Goal: Transaction & Acquisition: Purchase product/service

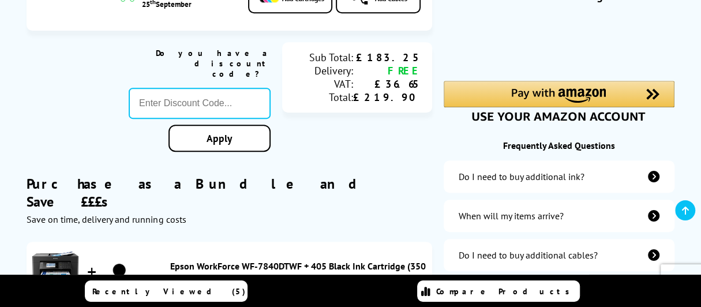
scroll to position [346, 0]
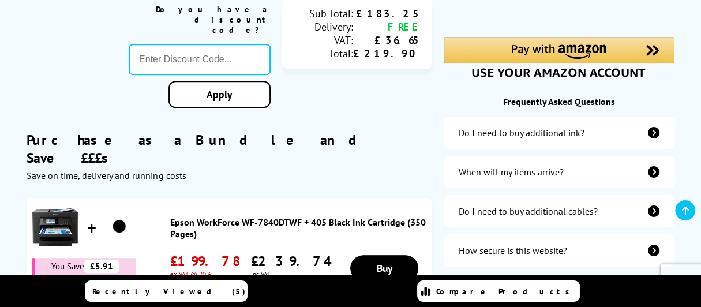
click at [657, 131] on icon "additional-ink" at bounding box center [654, 133] width 12 height 12
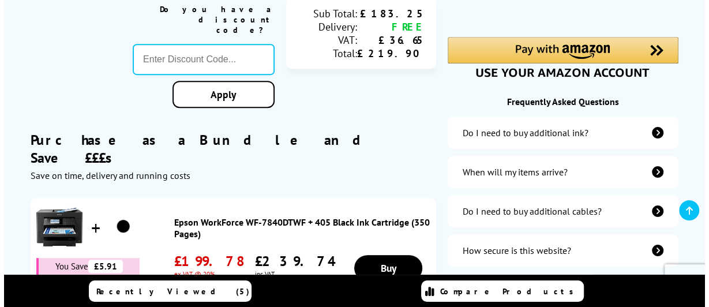
scroll to position [347, 0]
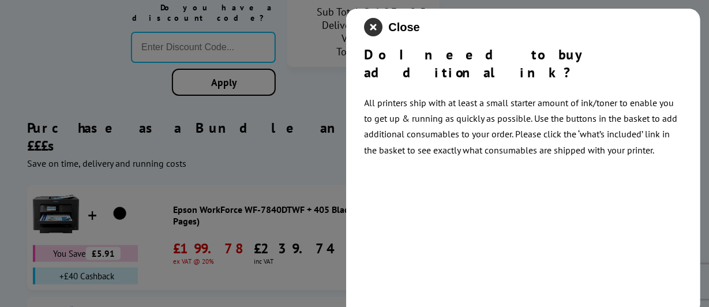
click at [371, 27] on icon "close modal" at bounding box center [373, 27] width 18 height 18
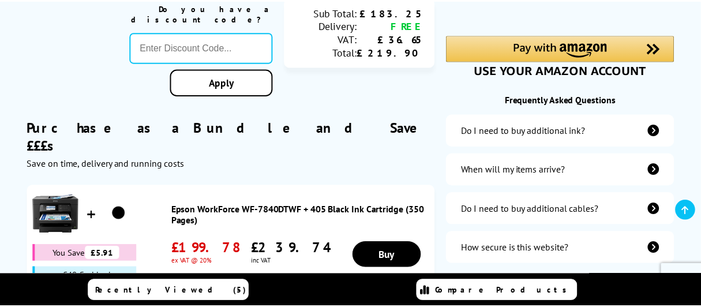
scroll to position [346, 0]
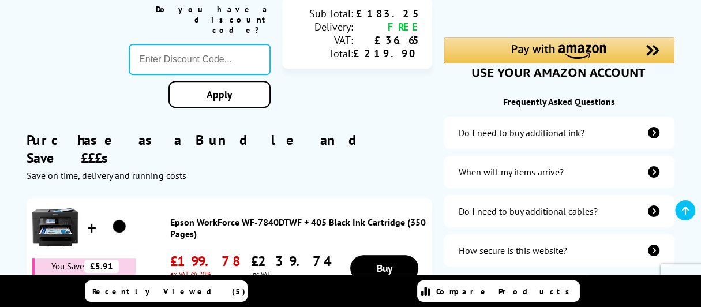
click at [371, 47] on div "£219.90" at bounding box center [386, 53] width 67 height 13
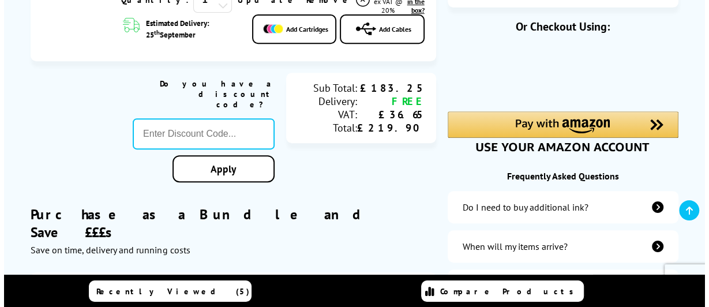
scroll to position [173, 0]
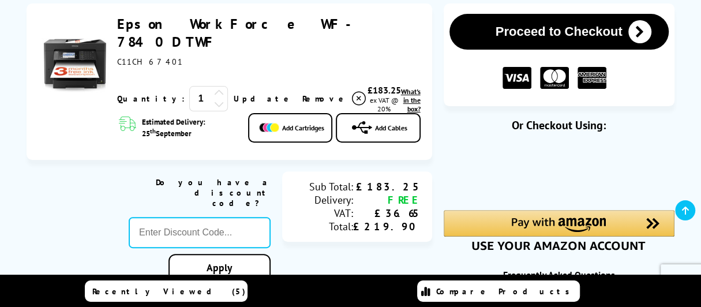
click at [281, 113] on link "Add Cartridges" at bounding box center [290, 127] width 84 height 29
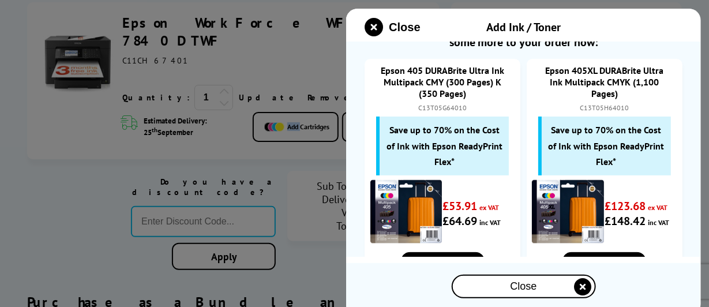
scroll to position [57, 0]
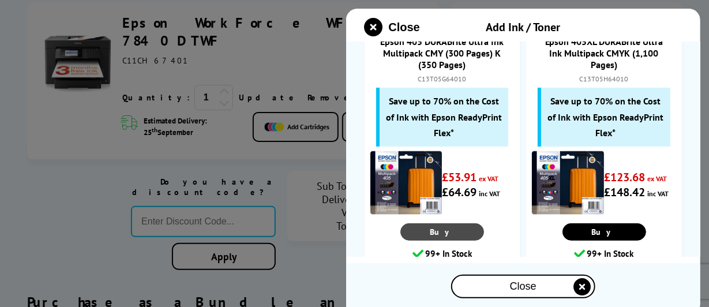
click at [453, 232] on link "Buy" at bounding box center [442, 231] width 84 height 17
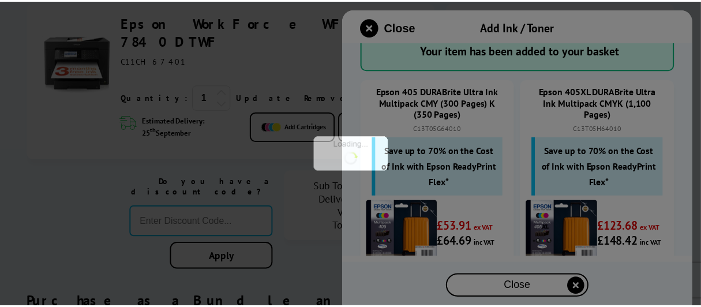
scroll to position [107, 0]
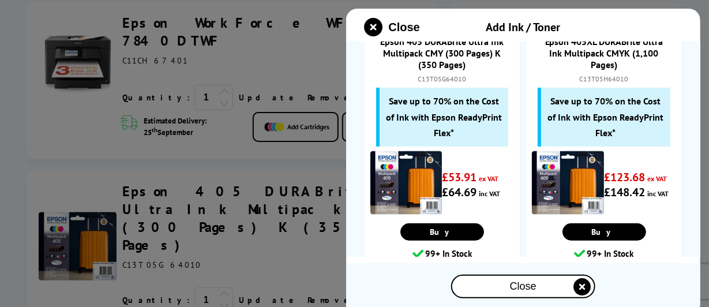
click at [503, 287] on div "Close" at bounding box center [523, 286] width 142 height 21
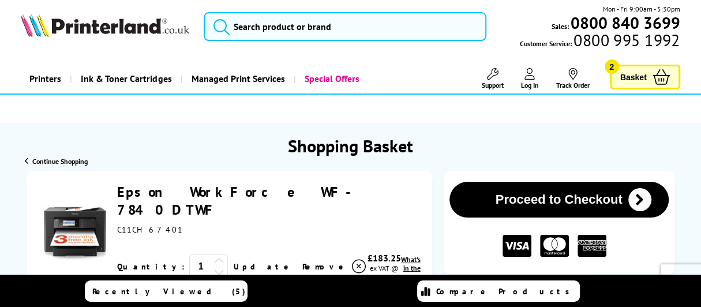
scroll to position [0, 0]
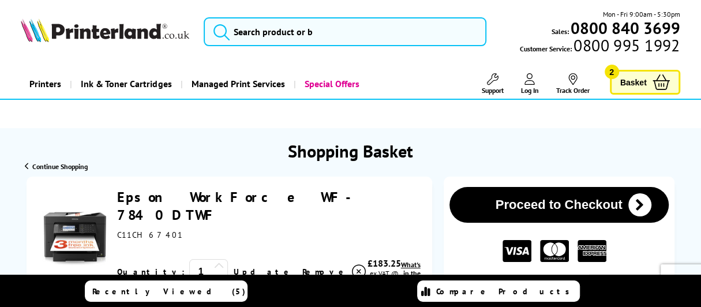
click at [660, 86] on icon at bounding box center [660, 82] width 17 height 16
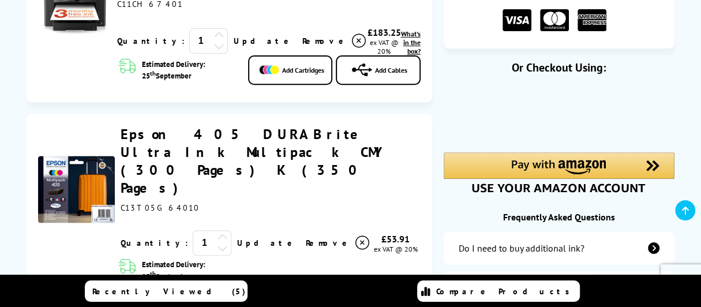
scroll to position [187, 0]
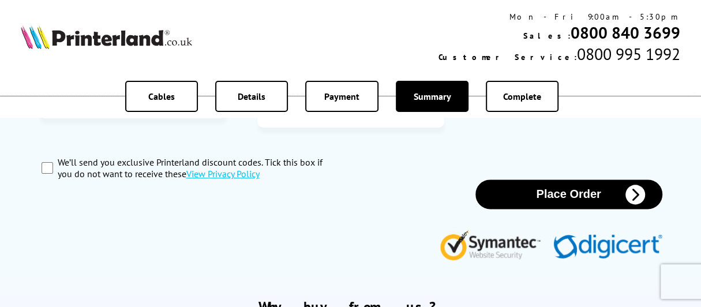
scroll to position [692, 0]
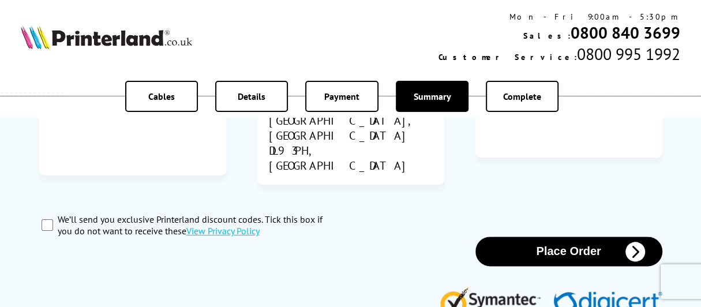
click at [528, 100] on span "Complete" at bounding box center [522, 97] width 38 height 12
click at [567, 236] on button "Place Order" at bounding box center [568, 250] width 187 height 29
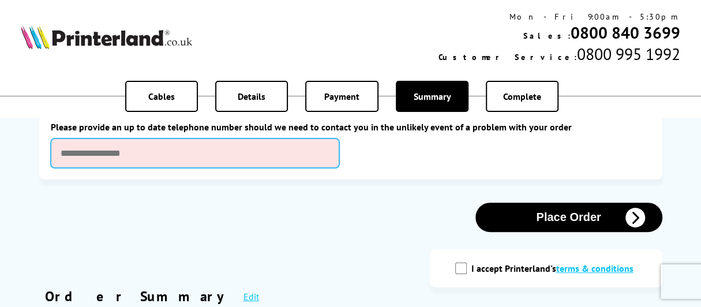
click at [131, 157] on input "text" at bounding box center [195, 152] width 288 height 29
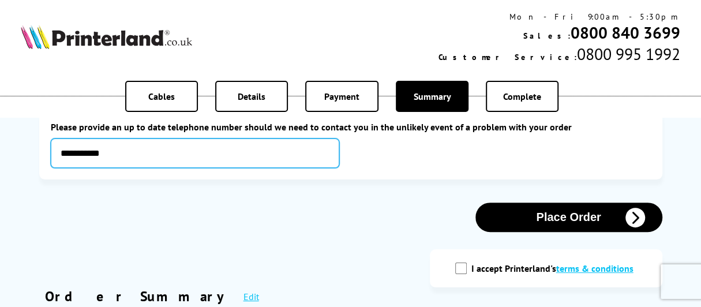
type input "**********"
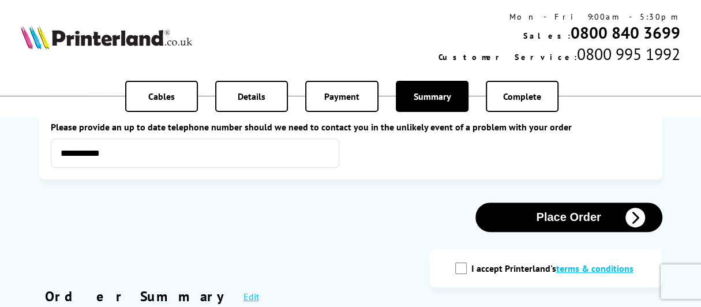
click at [573, 217] on button "Place Order" at bounding box center [568, 216] width 187 height 29
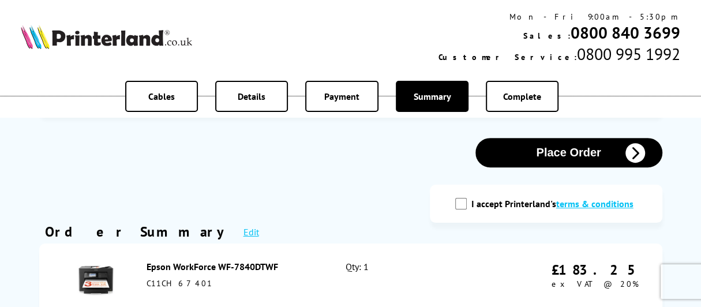
scroll to position [231, 0]
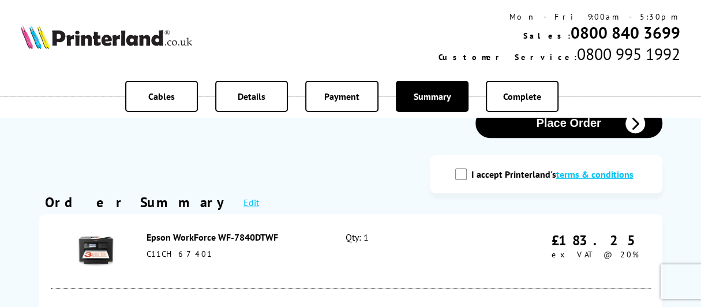
click at [464, 175] on input "I accept Printerland's terms & conditions" at bounding box center [461, 174] width 12 height 12
checkbox input "true"
click at [554, 130] on button "Place Order" at bounding box center [568, 122] width 187 height 29
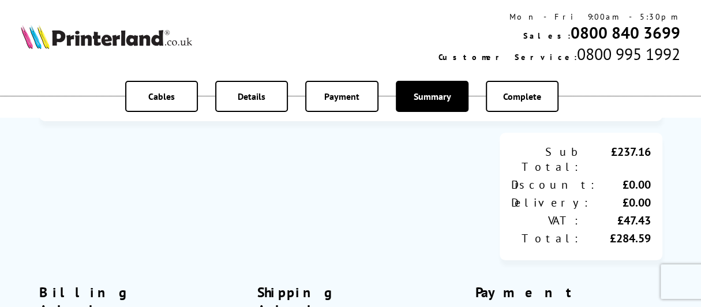
scroll to position [518, 0]
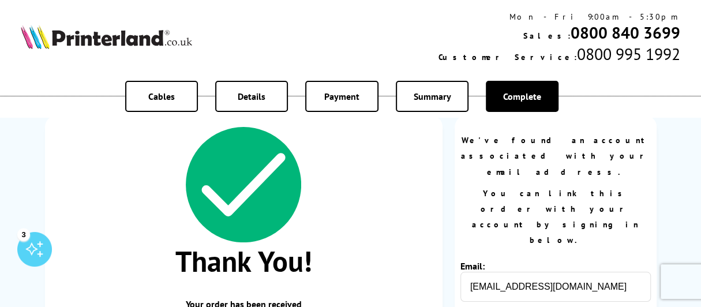
scroll to position [115, 0]
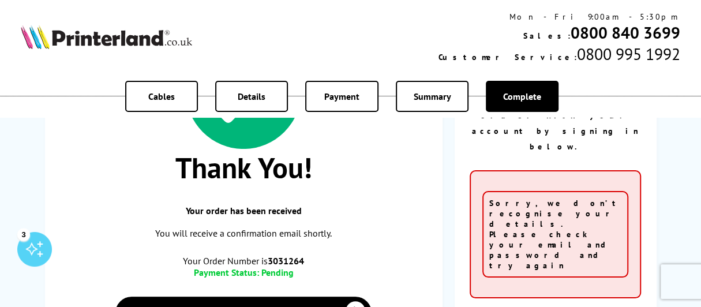
scroll to position [231, 0]
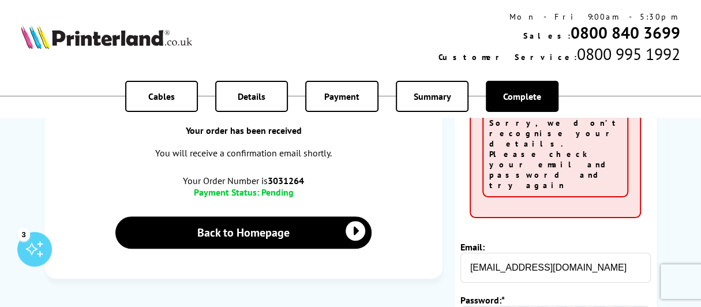
click at [430, 223] on div "Thank You! Your order has been received You will receive a confirmation email s…" at bounding box center [350, 200] width 611 height 517
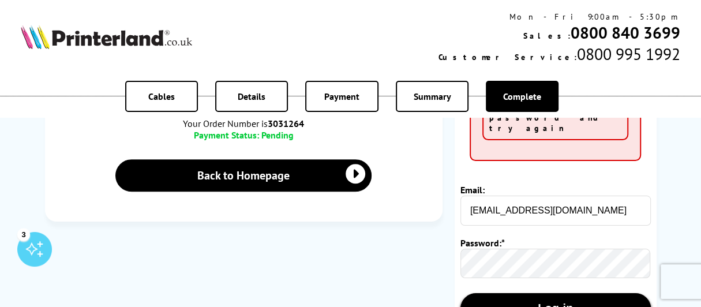
scroll to position [346, 0]
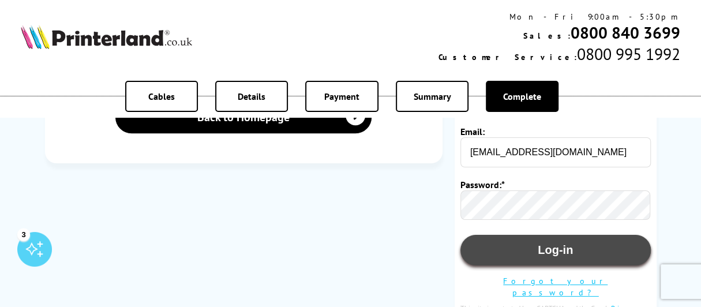
click at [548, 235] on button "Log-in" at bounding box center [555, 250] width 190 height 31
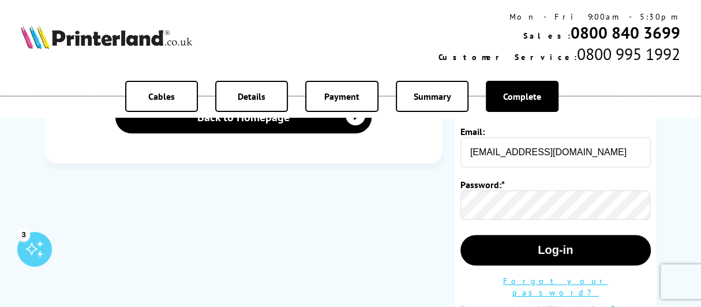
click at [565, 276] on link "Forgot your password?" at bounding box center [555, 287] width 104 height 22
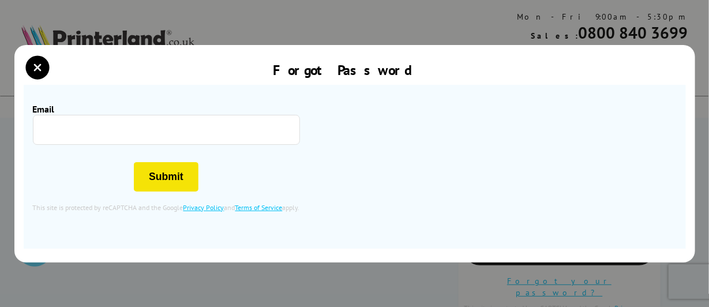
click at [65, 134] on input "Email" at bounding box center [166, 130] width 267 height 30
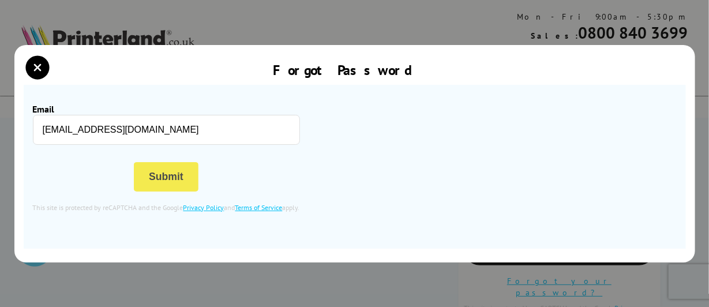
type input "v.winter@totalise.co.uk"
click at [182, 171] on button "Submit" at bounding box center [166, 176] width 65 height 29
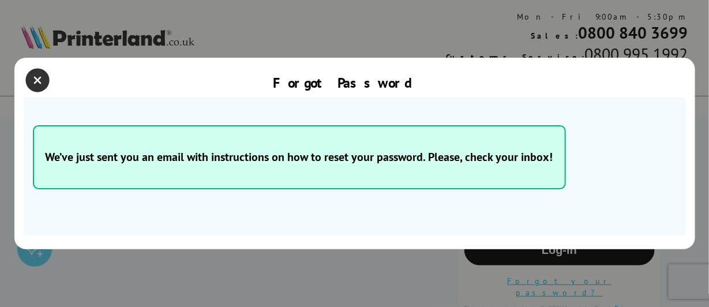
click at [37, 78] on icon "close modal" at bounding box center [38, 80] width 23 height 23
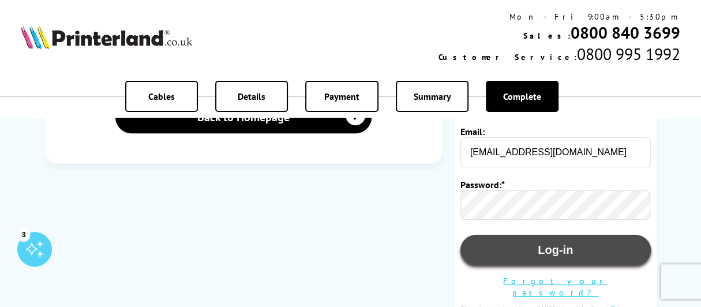
click at [528, 235] on button "Log-in" at bounding box center [555, 250] width 190 height 31
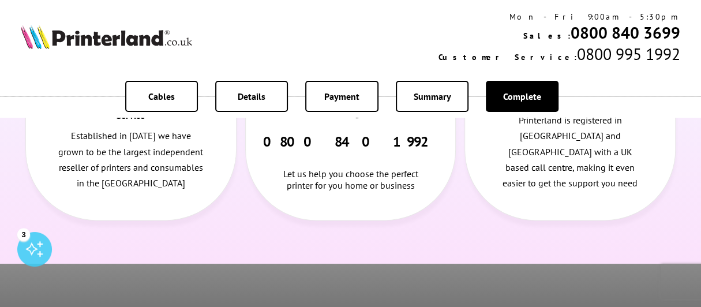
scroll to position [807, 0]
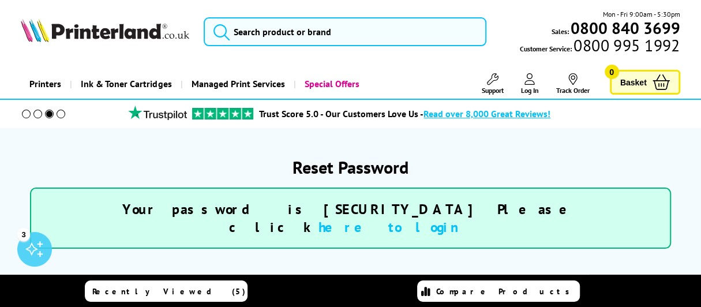
click at [462, 218] on link "here to login" at bounding box center [394, 227] width 153 height 18
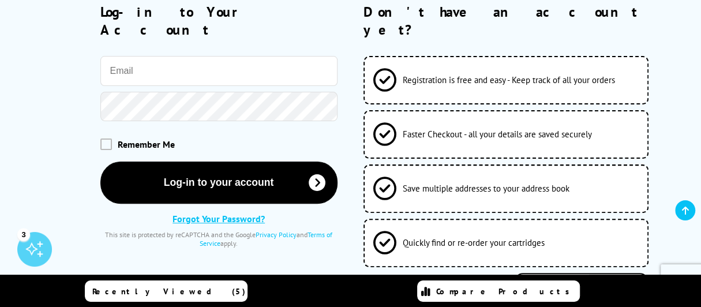
scroll to position [173, 0]
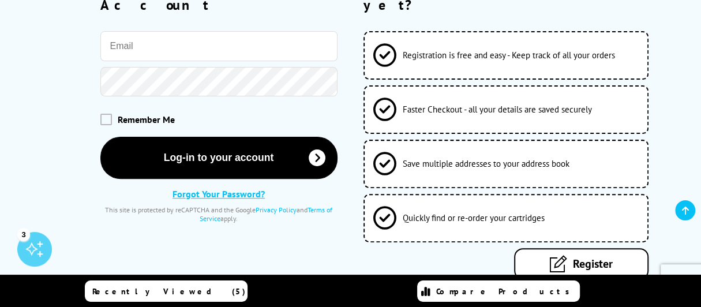
drag, startPoint x: 166, startPoint y: 28, endPoint x: 151, endPoint y: 26, distance: 15.7
click at [156, 31] on input "email" at bounding box center [218, 46] width 237 height 30
type input "[EMAIL_ADDRESS][DOMAIN_NAME]"
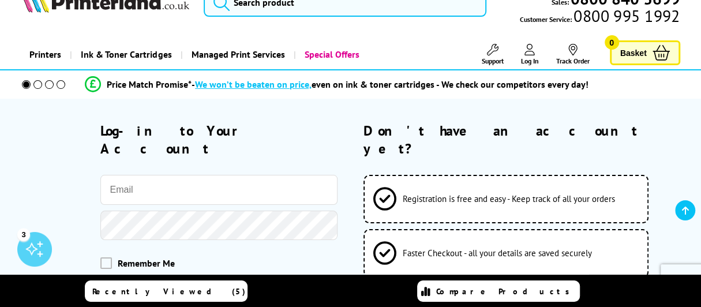
scroll to position [115, 0]
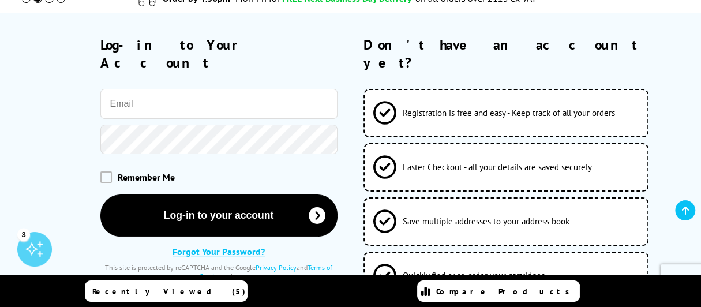
drag, startPoint x: 196, startPoint y: 81, endPoint x: 187, endPoint y: 94, distance: 15.7
click at [195, 89] on input "email" at bounding box center [218, 104] width 237 height 30
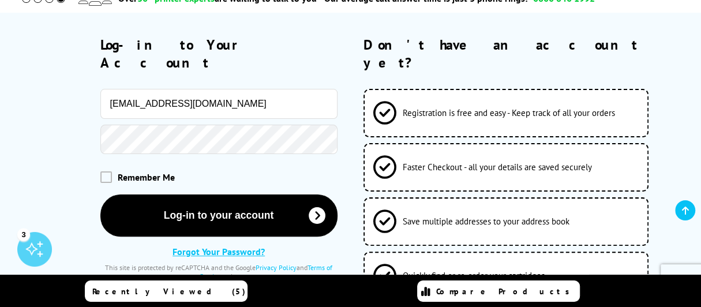
type input "[EMAIL_ADDRESS][DOMAIN_NAME]"
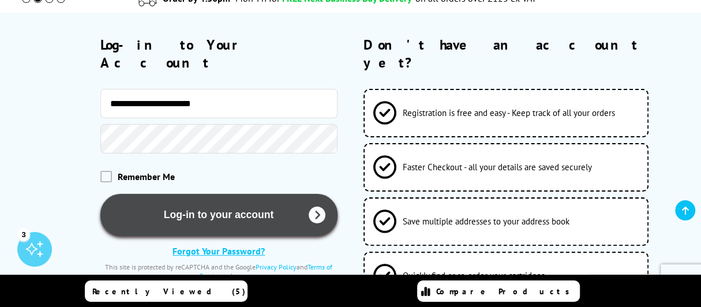
click at [250, 204] on button "Log-in to your account" at bounding box center [218, 215] width 237 height 42
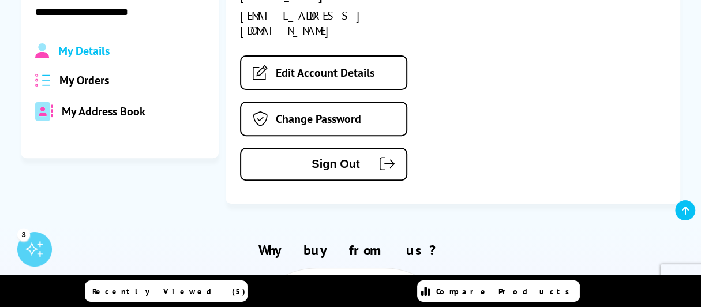
scroll to position [231, 0]
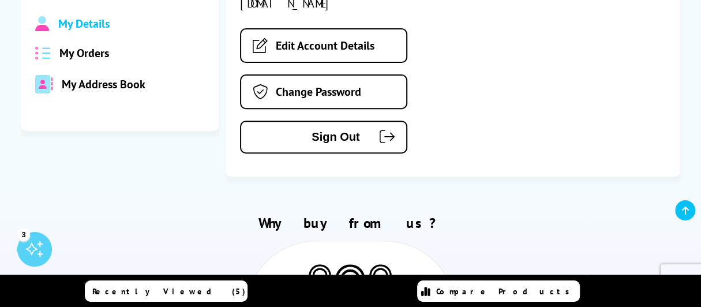
click at [94, 52] on span "My Orders" at bounding box center [84, 53] width 50 height 15
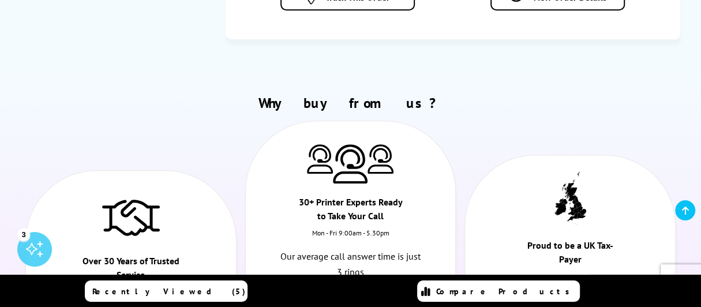
scroll to position [346, 0]
